Goal: Check status

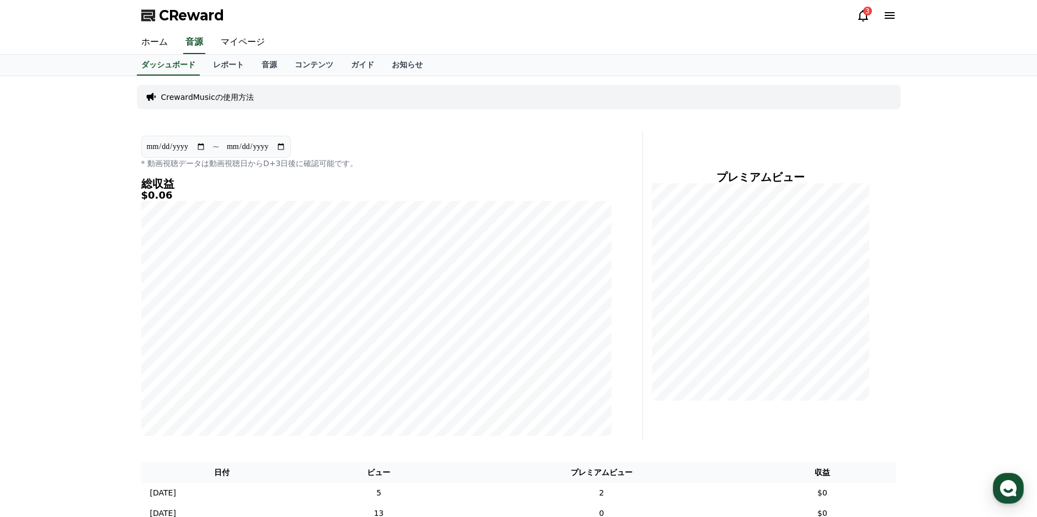
click at [865, 19] on icon at bounding box center [863, 16] width 10 height 12
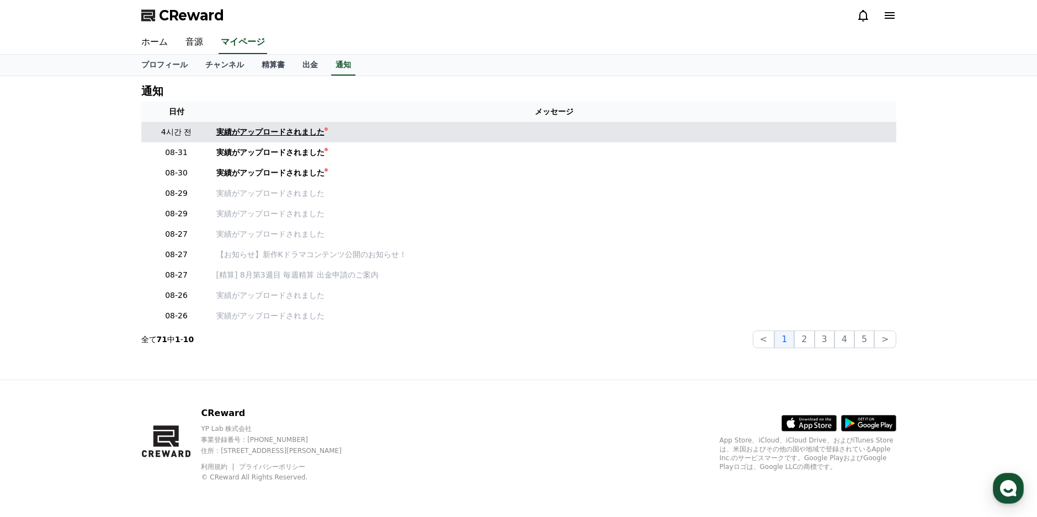
click at [273, 134] on div "実績がアップロードされました" at bounding box center [270, 132] width 108 height 12
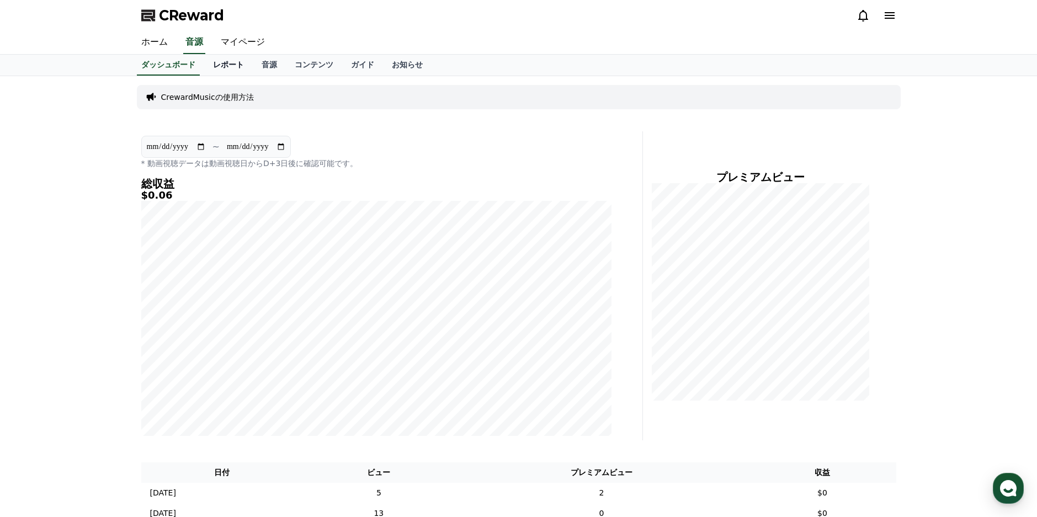
click at [204, 65] on link "レポート" at bounding box center [228, 65] width 49 height 21
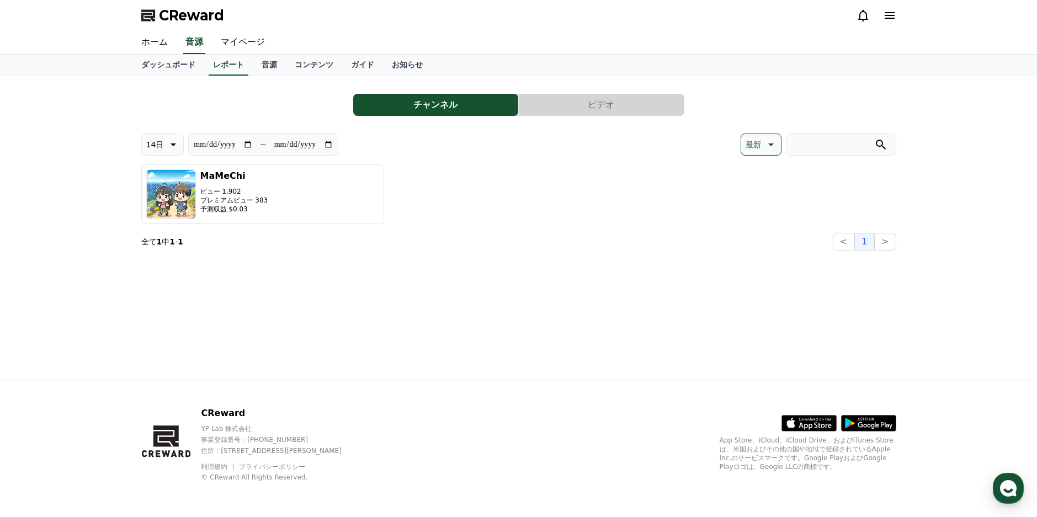
click at [169, 146] on icon at bounding box center [172, 144] width 13 height 13
click at [147, 284] on button "90日" at bounding box center [155, 287] width 26 height 24
type input "**********"
